Goal: Ask a question

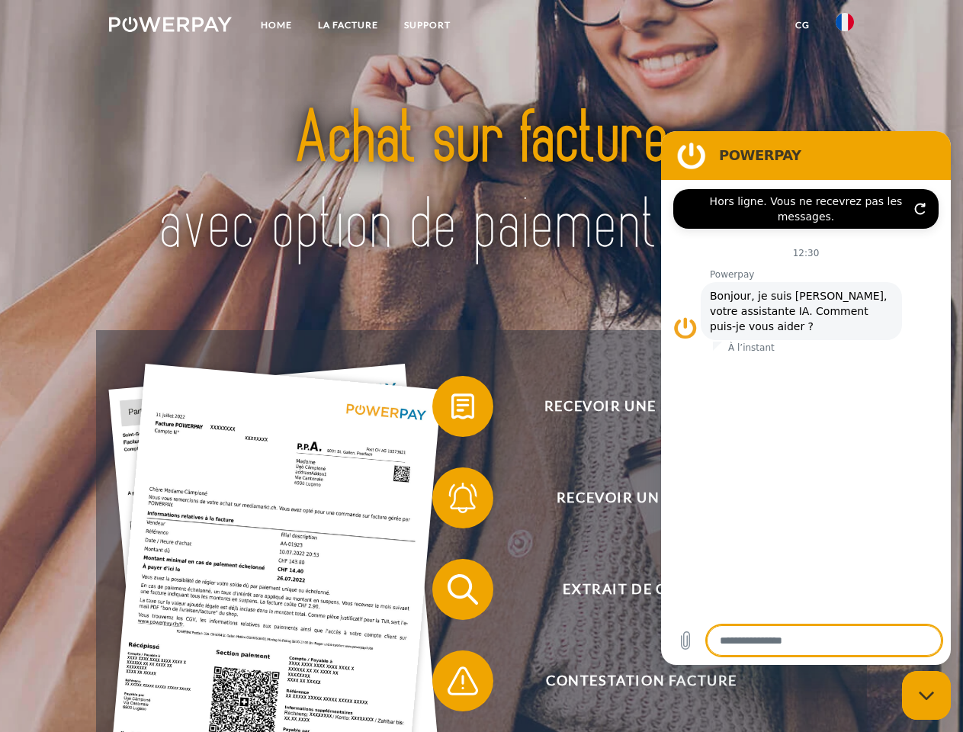
click at [170, 27] on img at bounding box center [170, 24] width 123 height 15
click at [845, 27] on img at bounding box center [845, 22] width 18 height 18
click at [803, 25] on link "CG" at bounding box center [803, 24] width 40 height 27
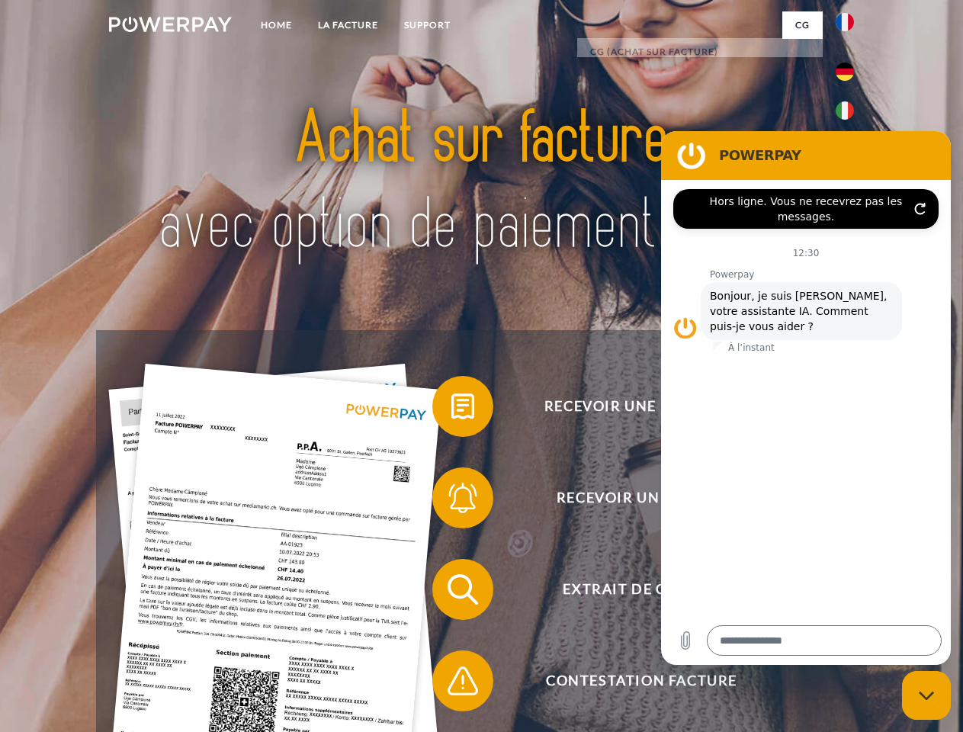
click at [452, 410] on span at bounding box center [440, 406] width 76 height 76
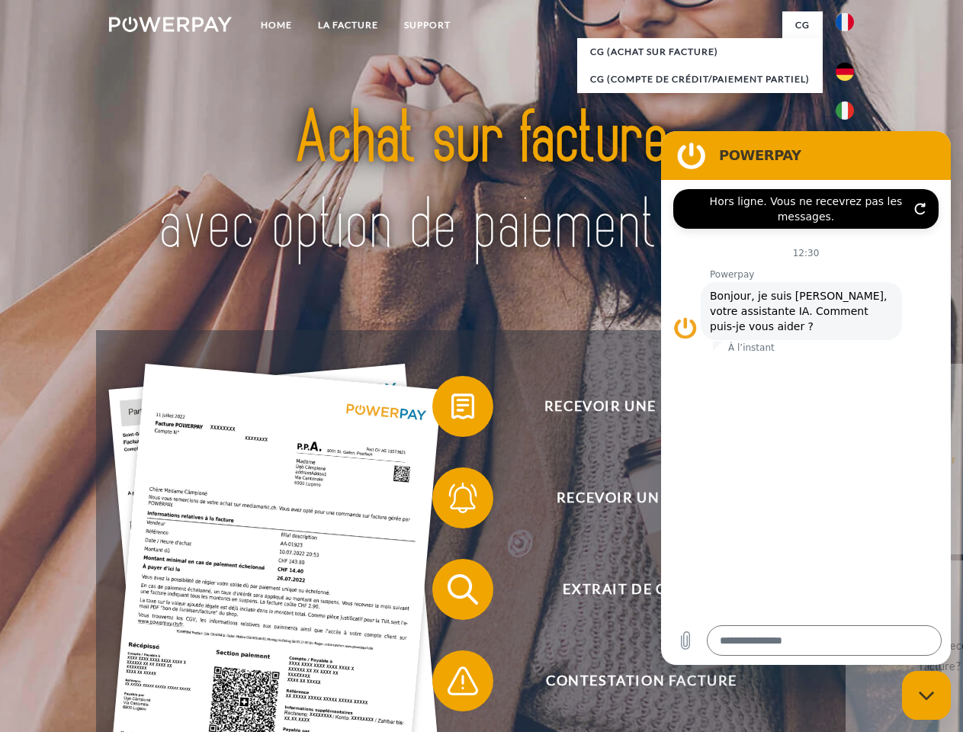
click at [452, 501] on div "Recevoir une facture ? Recevoir un rappel? Extrait de compte retour" at bounding box center [481, 635] width 770 height 610
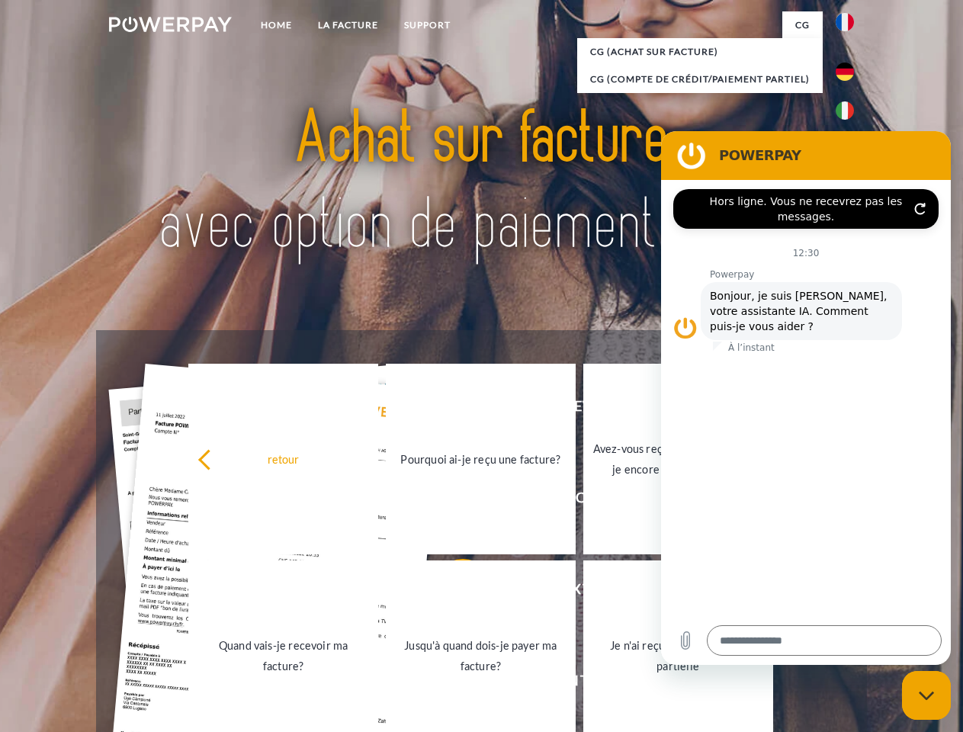
click at [452, 593] on link "Jusqu'à quand dois-je payer ma facture?" at bounding box center [481, 656] width 190 height 191
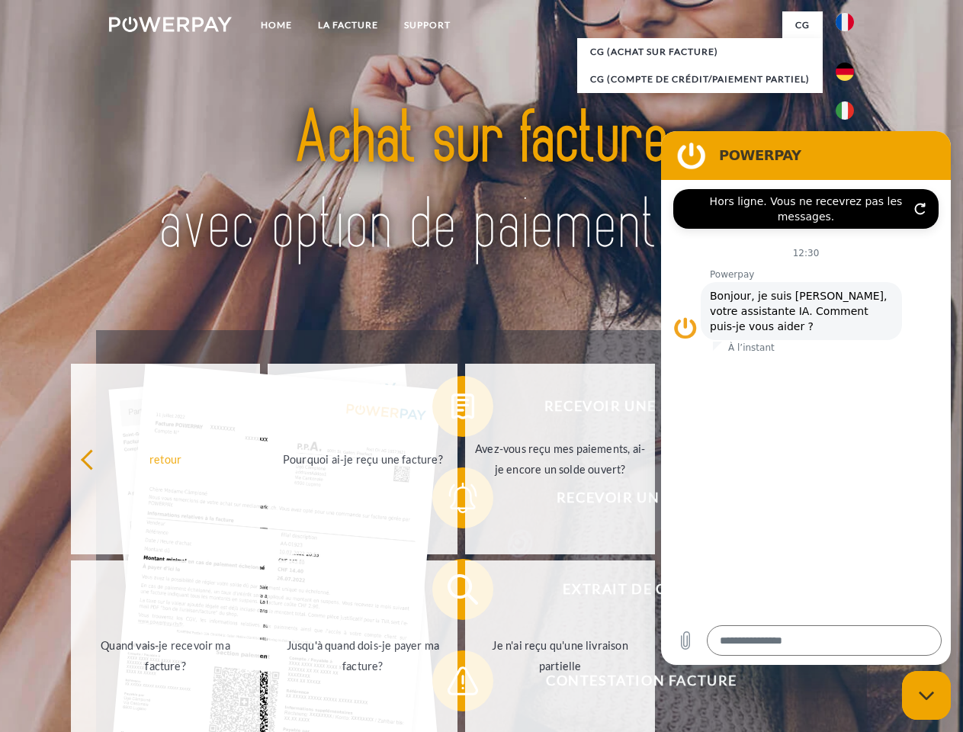
click at [452, 684] on span at bounding box center [440, 681] width 76 height 76
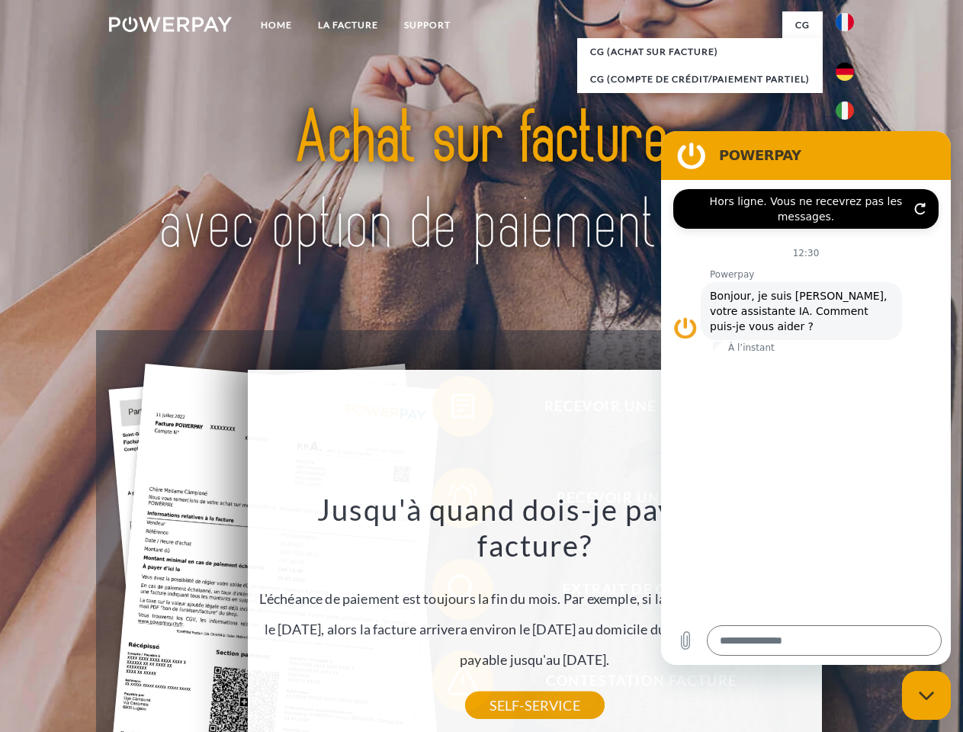
click at [927, 696] on icon "Fermer la fenêtre de messagerie" at bounding box center [927, 696] width 16 height 10
type textarea "*"
